Goal: Task Accomplishment & Management: Complete application form

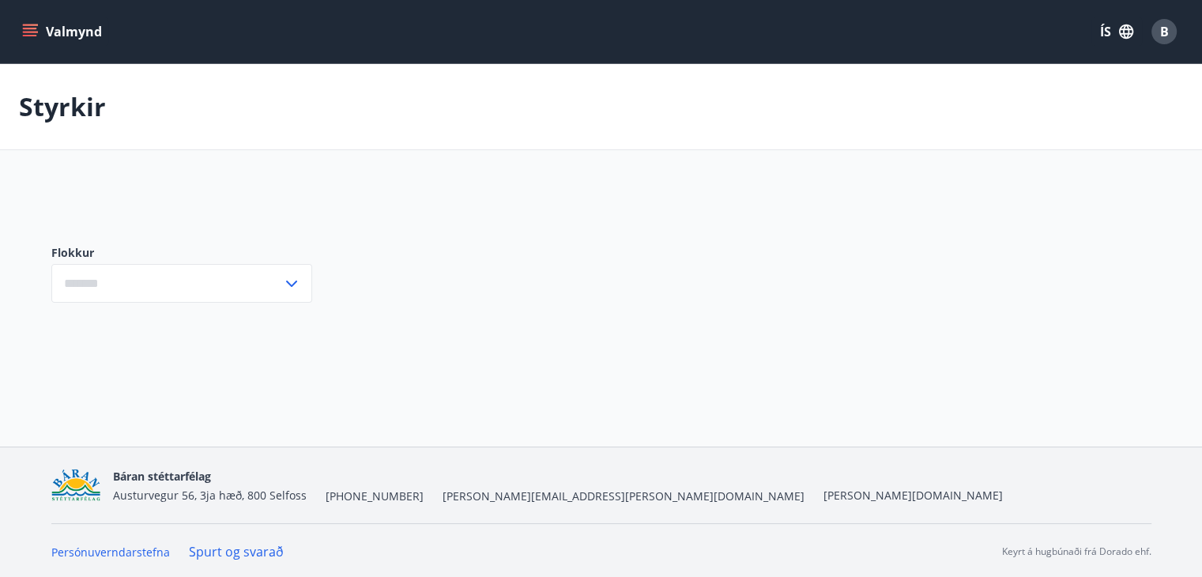
type input "***"
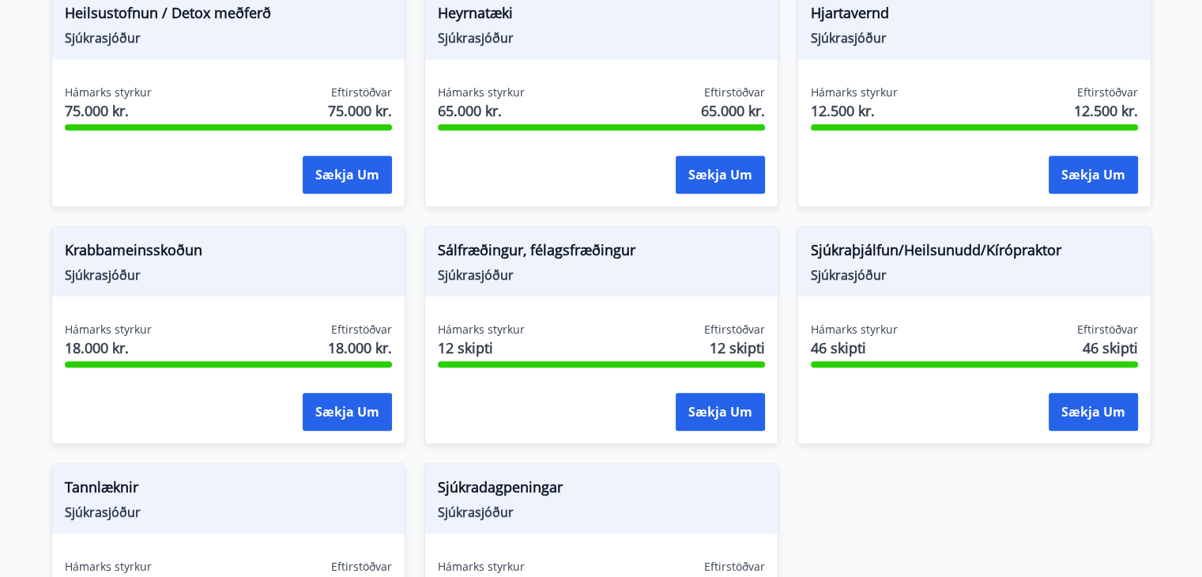
scroll to position [1281, 0]
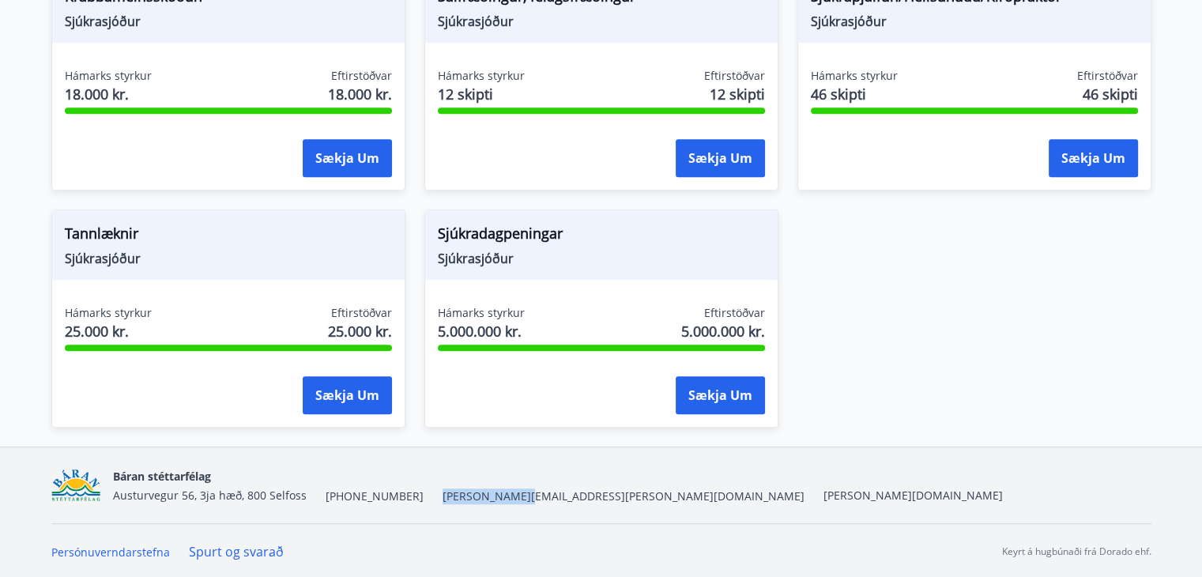
drag, startPoint x: 408, startPoint y: 495, endPoint x: 499, endPoint y: 493, distance: 91.7
click at [499, 493] on div "Báran stéttarfélag Austurvegur 56, 3ja hæð, 800 Selfoss +354 480-5000 baran@bar…" at bounding box center [558, 485] width 890 height 38
copy span "[PERSON_NAME][EMAIL_ADDRESS][PERSON_NAME][DOMAIN_NAME]"
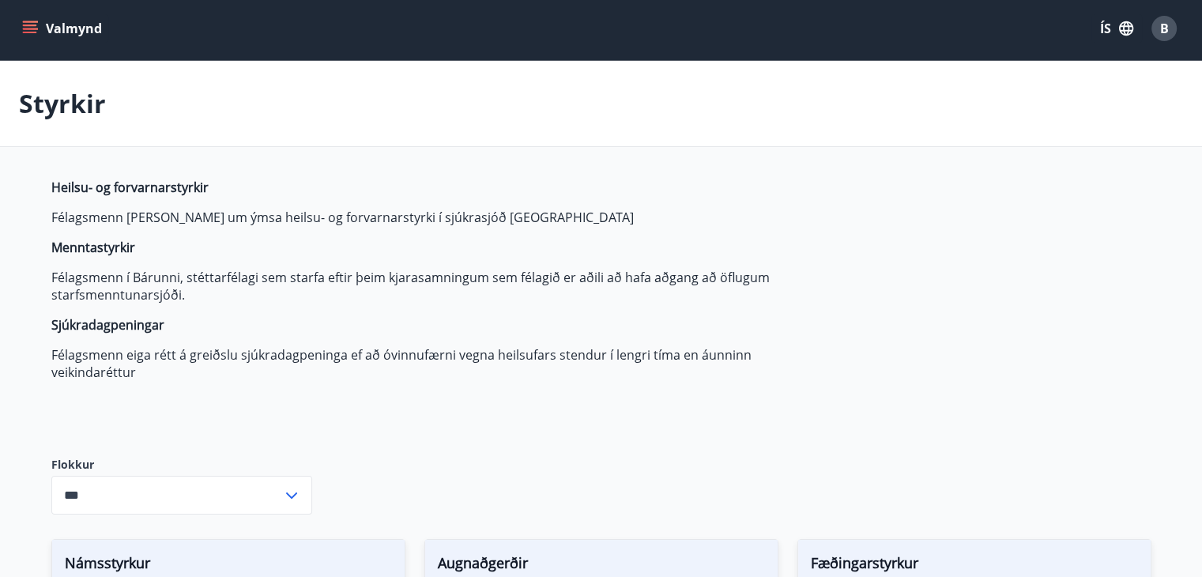
scroll to position [0, 0]
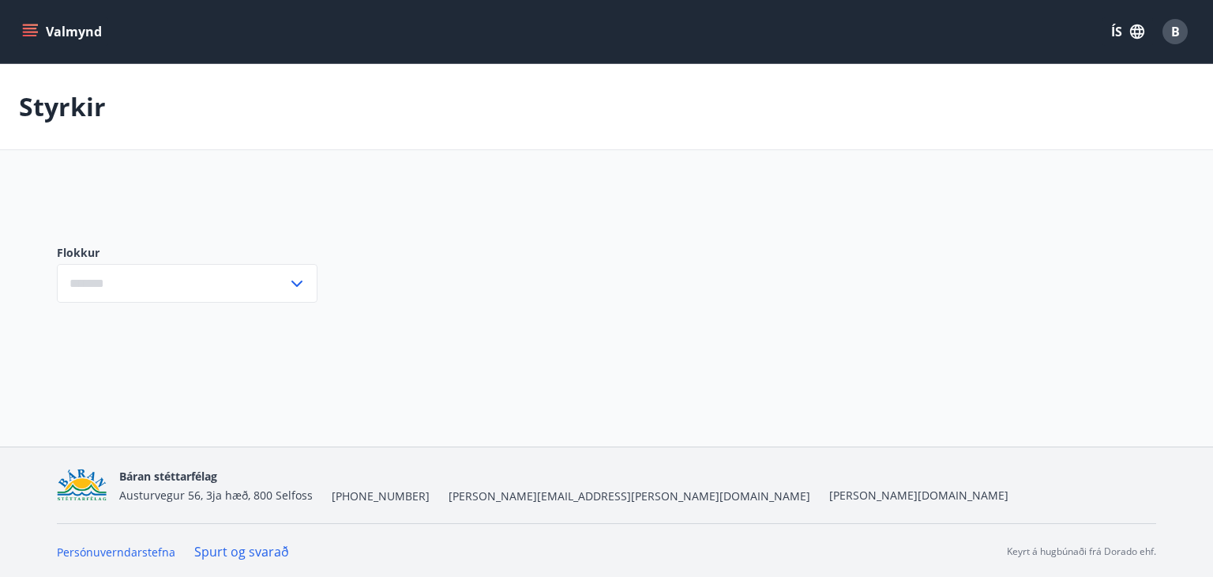
type input "***"
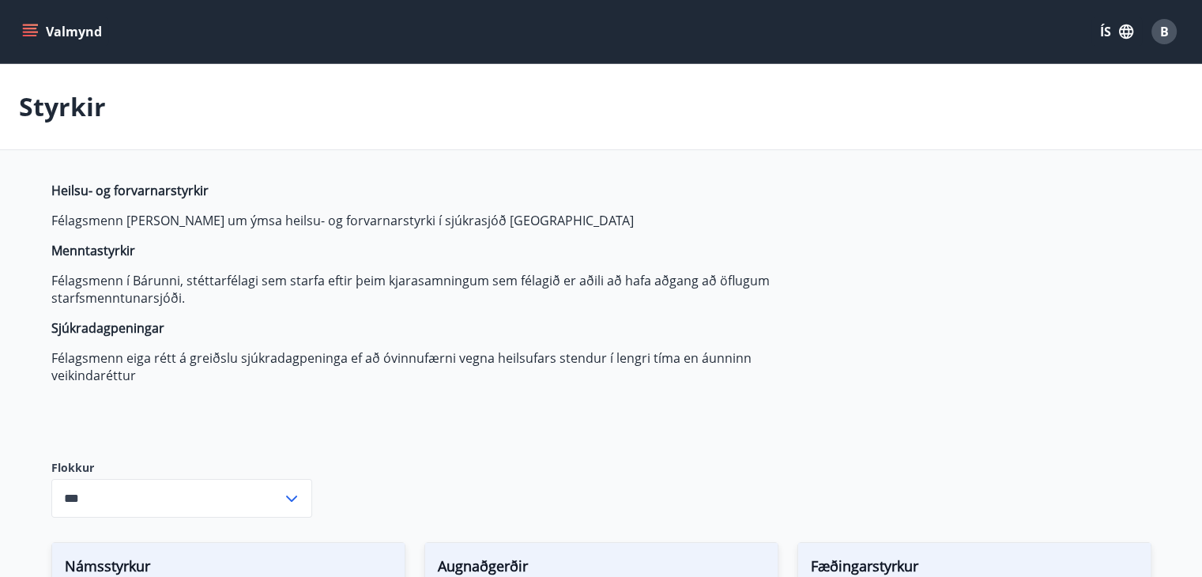
click at [1168, 36] on div "B" at bounding box center [1163, 31] width 25 height 25
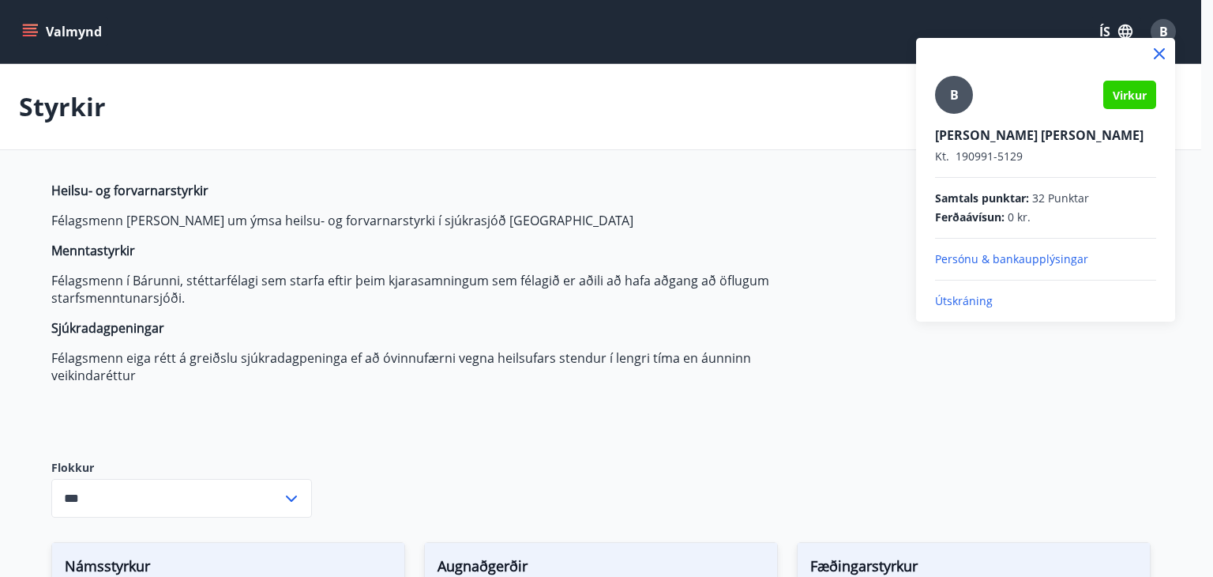
click at [981, 296] on p "Útskráning" at bounding box center [1045, 301] width 221 height 16
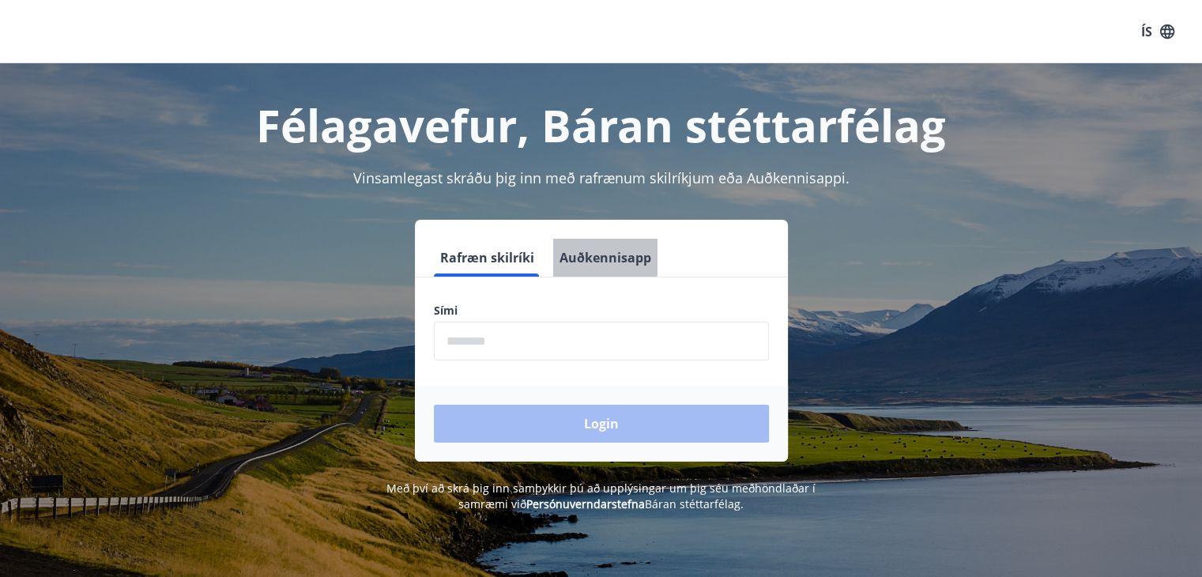
click at [589, 247] on button "Auðkennisapp" at bounding box center [605, 258] width 104 height 38
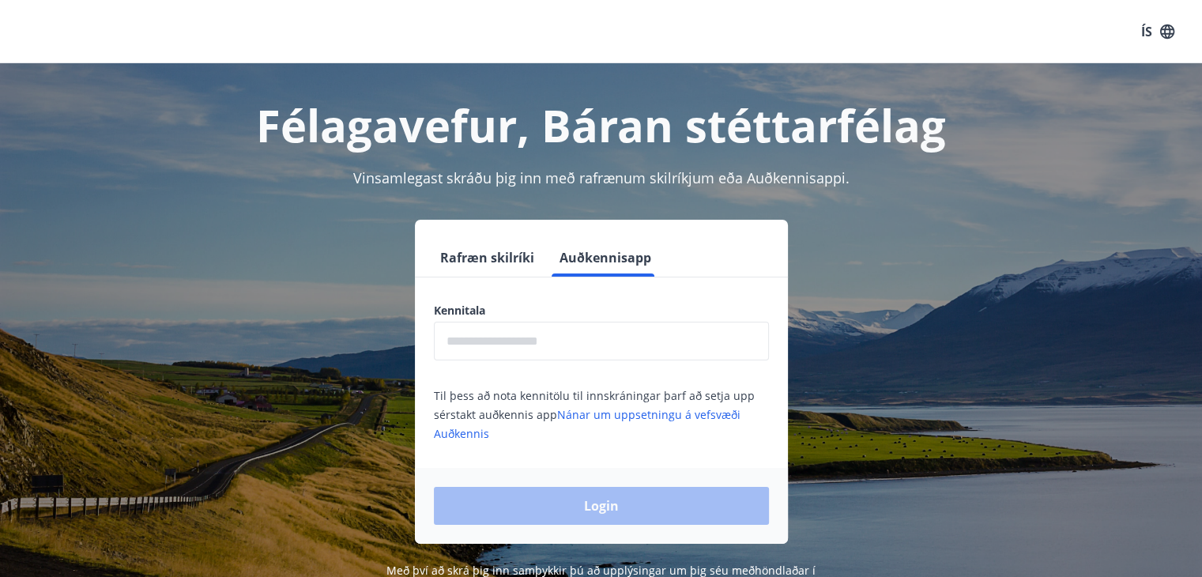
click at [539, 345] on input "text" at bounding box center [601, 341] width 335 height 39
type input "**********"
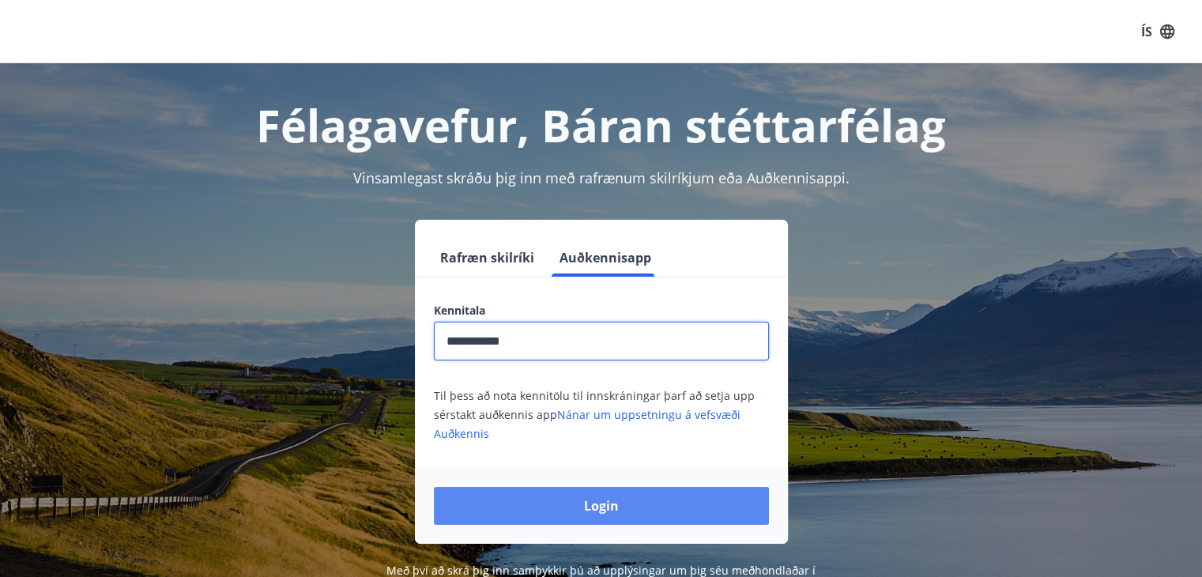
click at [614, 510] on button "Login" at bounding box center [601, 506] width 335 height 38
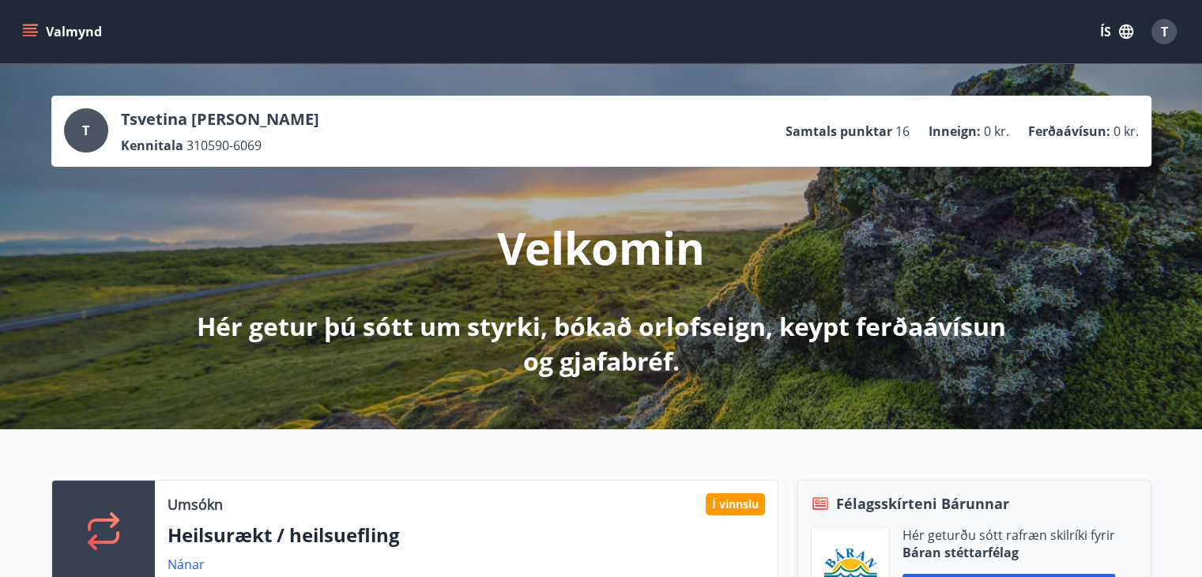
click at [24, 25] on icon "menu" at bounding box center [31, 25] width 17 height 2
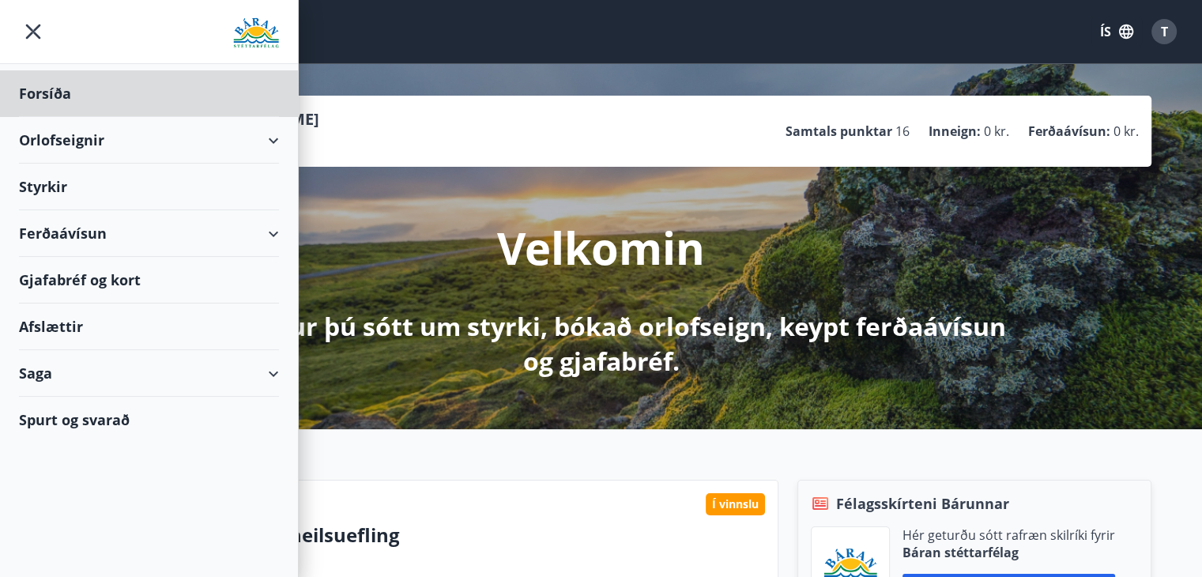
click at [98, 190] on div "Styrkir" at bounding box center [149, 187] width 260 height 47
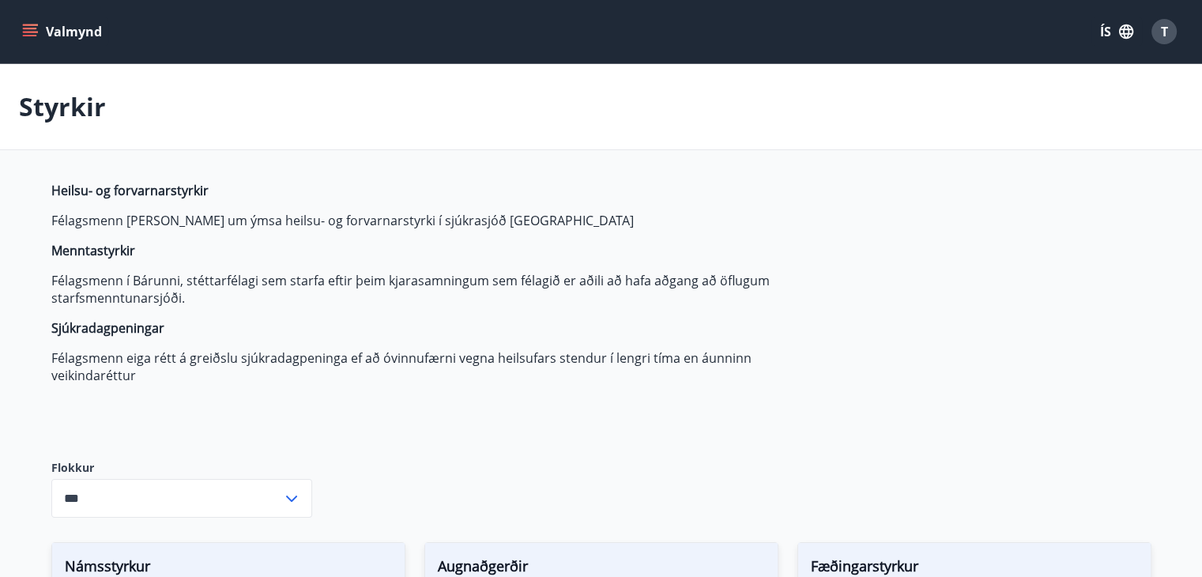
type input "***"
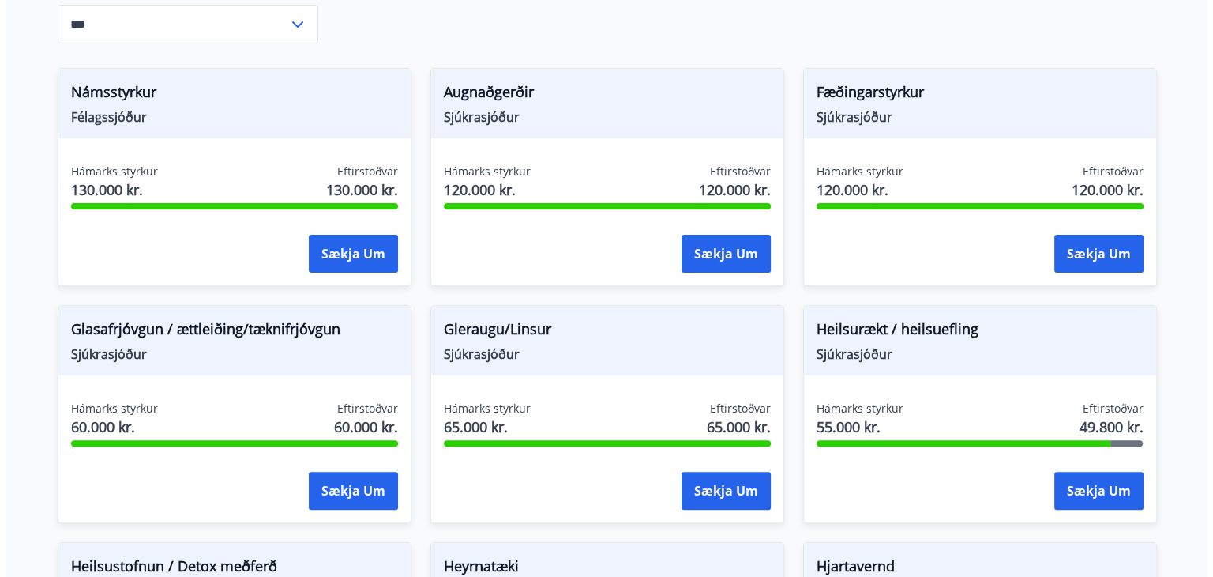
scroll to position [632, 0]
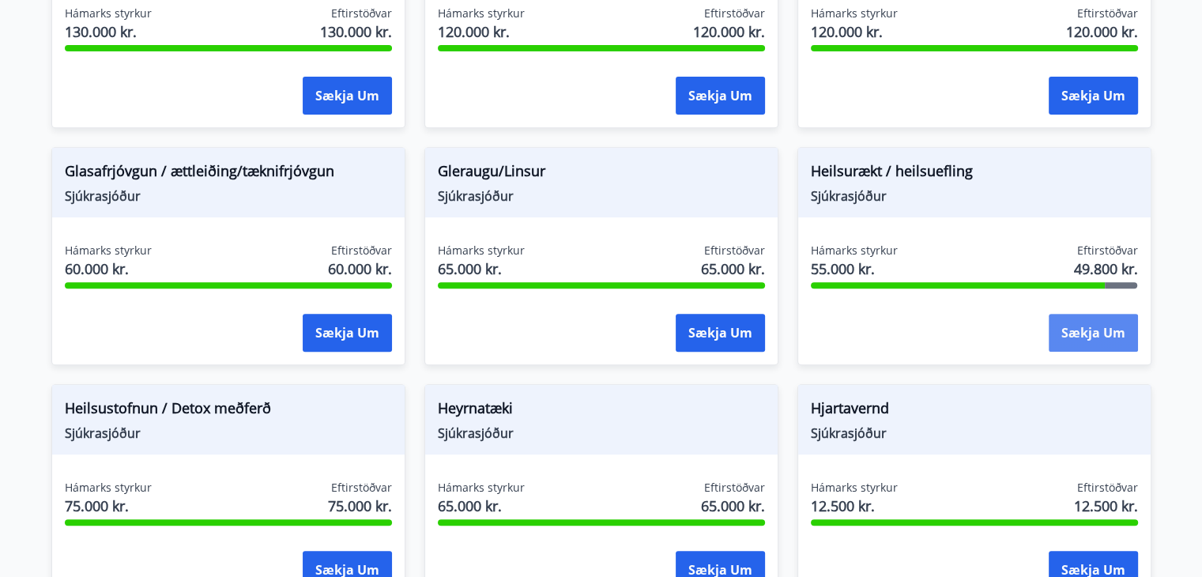
click at [1112, 333] on button "Sækja um" at bounding box center [1092, 333] width 89 height 38
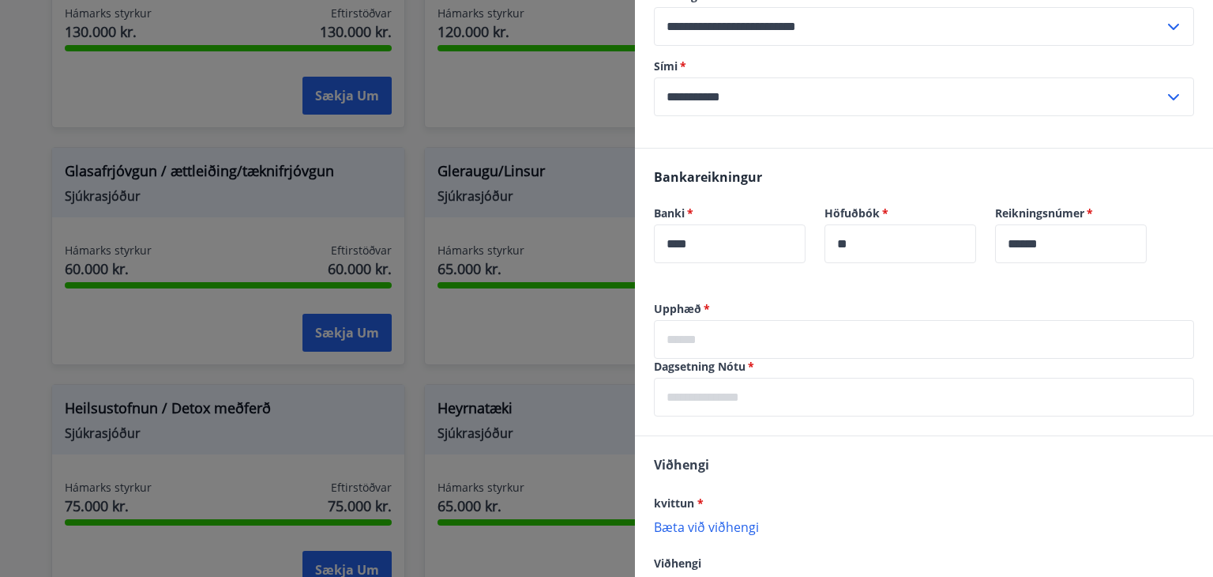
scroll to position [237, 0]
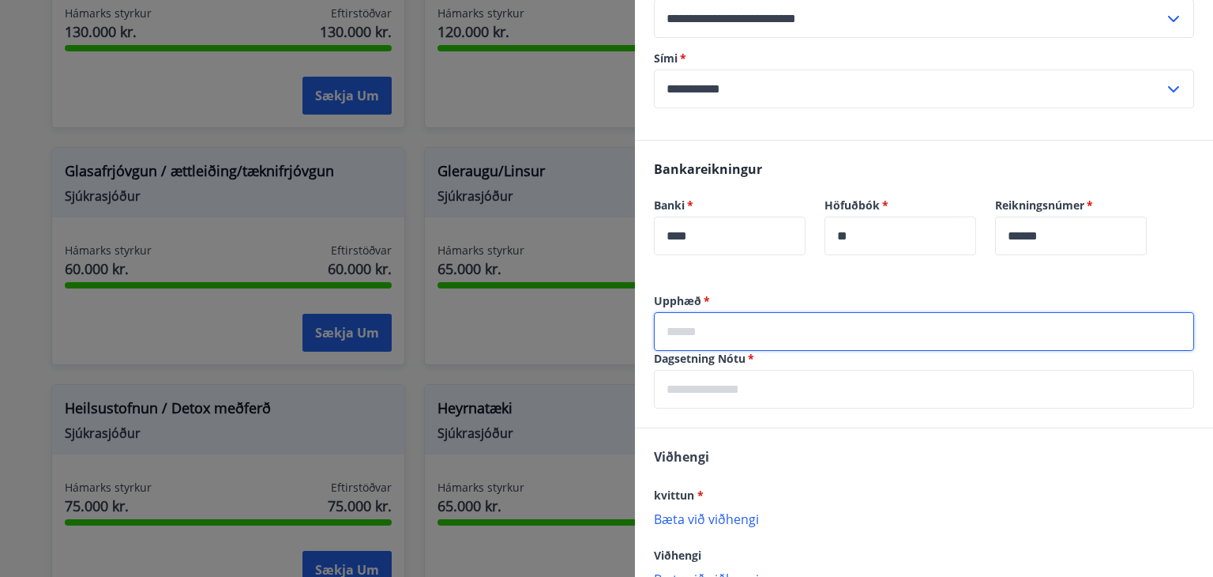
click at [774, 326] on input "text" at bounding box center [924, 331] width 540 height 39
type input "****"
click at [762, 392] on input "text" at bounding box center [924, 389] width 540 height 39
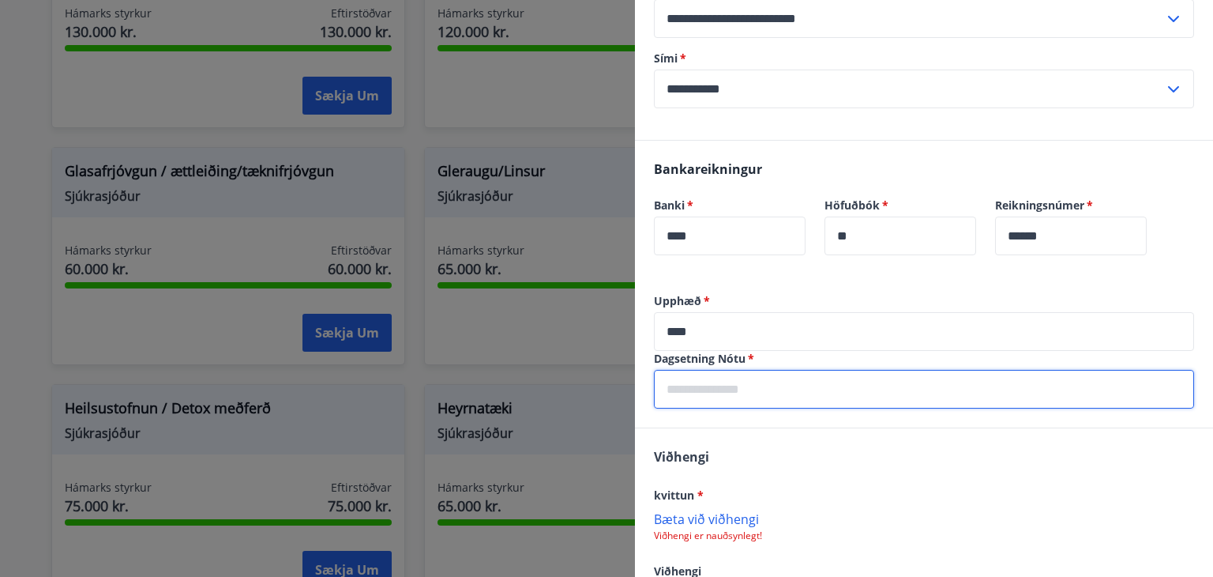
type input "**********"
click at [779, 454] on div "Viðhengi kvittun * Bæta við viðhengi Viðhengi er nauðsynlegt! Viðhengi Bæta við…" at bounding box center [924, 524] width 578 height 193
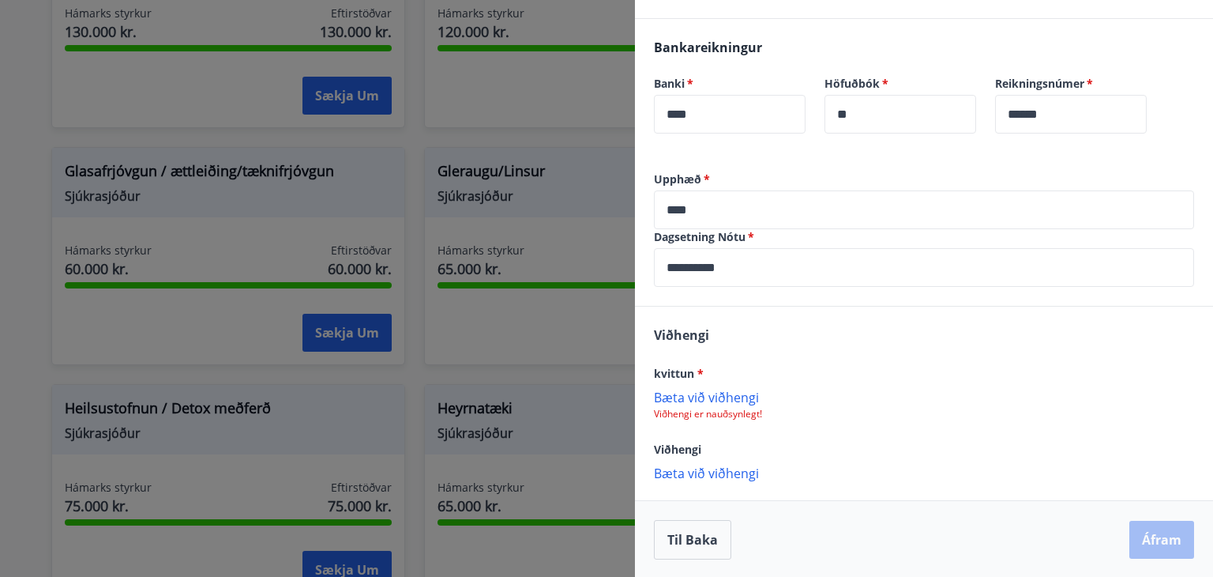
scroll to position [360, 0]
click at [736, 391] on p "Bæta við viðhengi" at bounding box center [924, 395] width 540 height 16
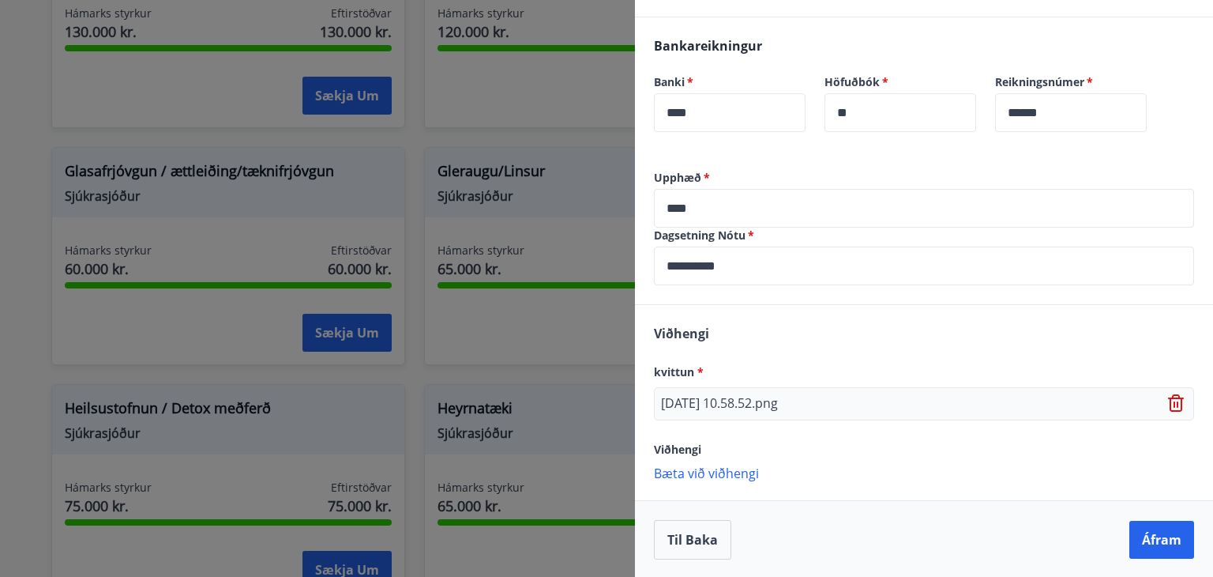
scroll to position [361, 0]
click at [1162, 532] on button "Áfram" at bounding box center [1162, 539] width 65 height 38
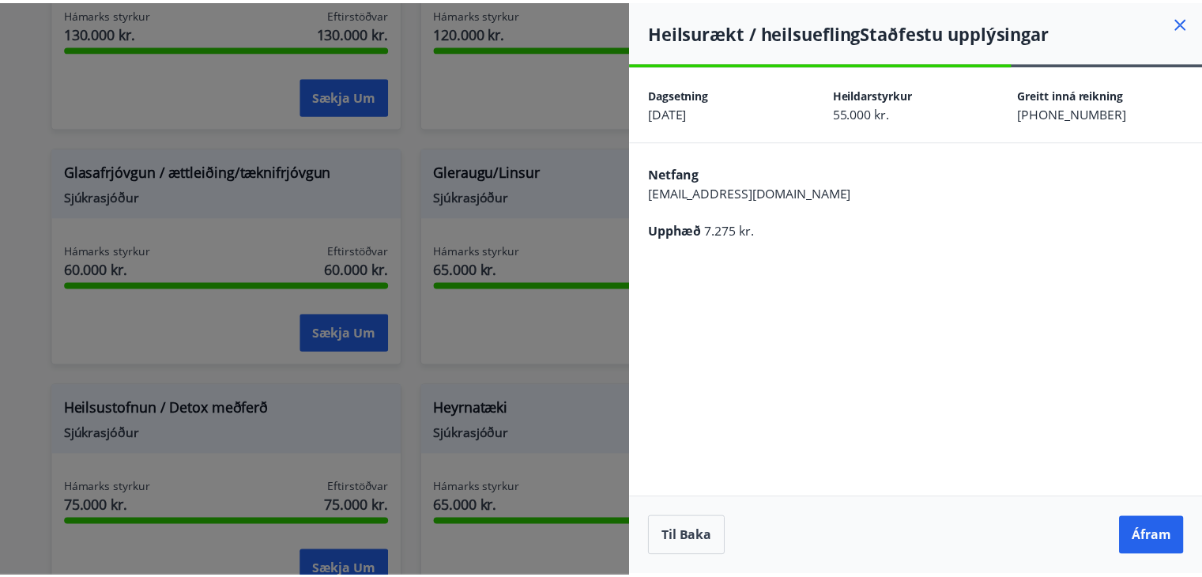
scroll to position [0, 0]
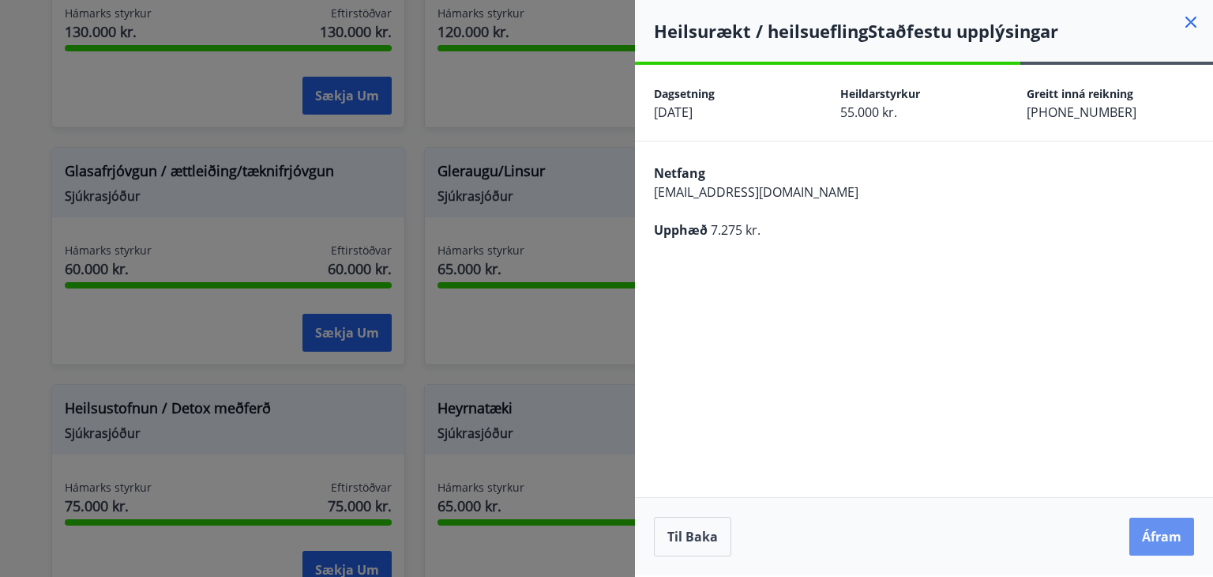
click at [1162, 532] on button "Áfram" at bounding box center [1162, 536] width 65 height 38
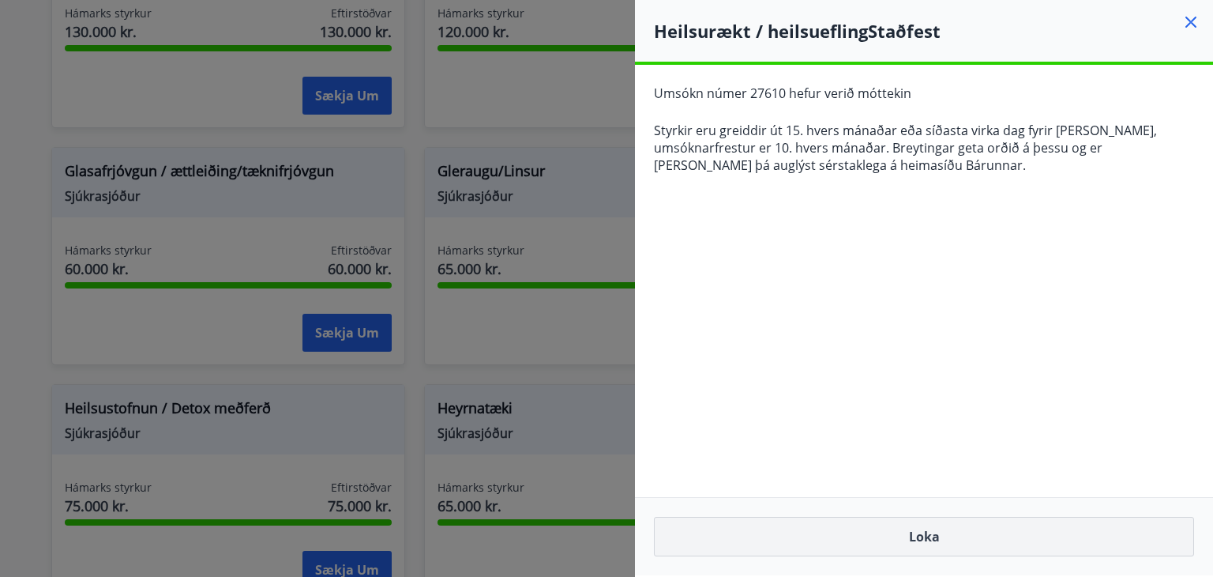
click at [911, 542] on button "Loka" at bounding box center [924, 537] width 540 height 40
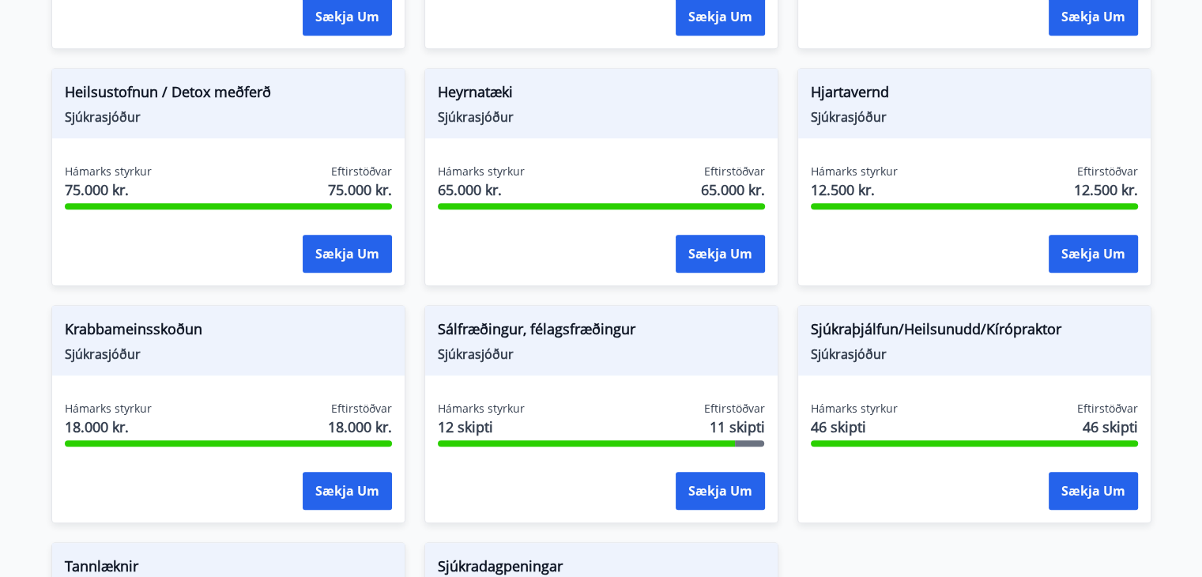
scroll to position [553, 0]
